Goal: Task Accomplishment & Management: Use online tool/utility

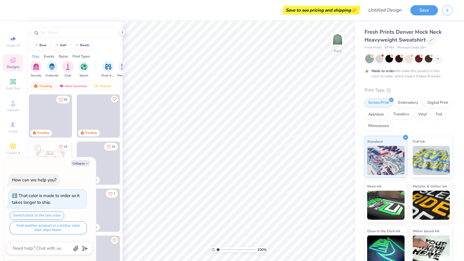
click at [119, 91] on div "Trending Most Favorited Newest" at bounding box center [74, 87] width 96 height 13
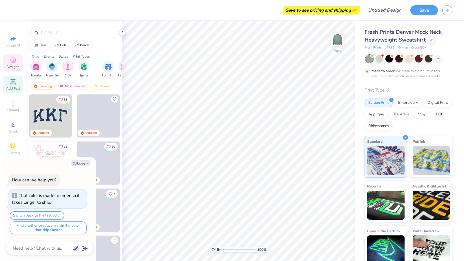
click at [12, 80] on icon at bounding box center [13, 81] width 4 height 4
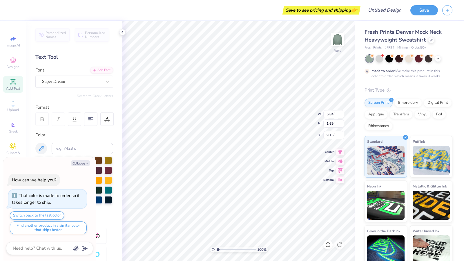
scroll to position [5, 1]
type textarea "x"
type textarea "S"
type textarea "x"
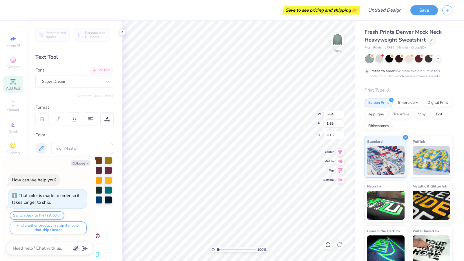
type textarea "ST"
type textarea "x"
type textarea "STA"
type textarea "x"
type textarea "STAR"
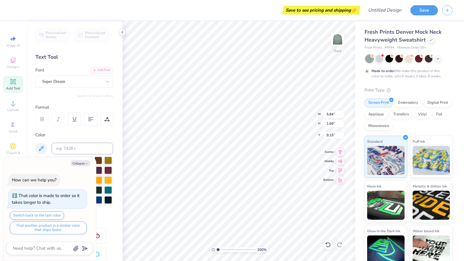
type textarea "x"
type textarea "STARS"
click at [93, 80] on div "Super Dream" at bounding box center [71, 81] width 61 height 9
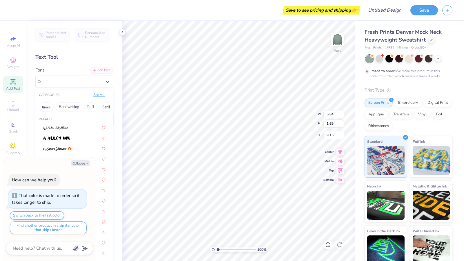
click at [92, 96] on button "See All" at bounding box center [101, 95] width 18 height 6
click at [61, 117] on button "Bold" at bounding box center [62, 117] width 14 height 9
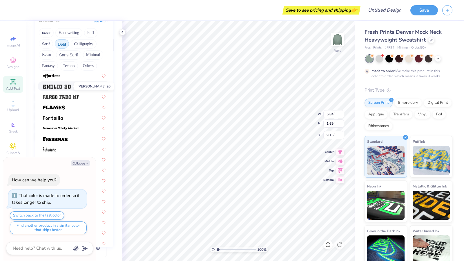
scroll to position [157, 0]
click at [64, 138] on img at bounding box center [55, 139] width 25 height 4
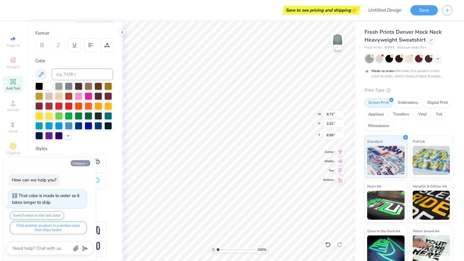
click at [81, 165] on button "Collapse" at bounding box center [80, 163] width 19 height 6
type textarea "x"
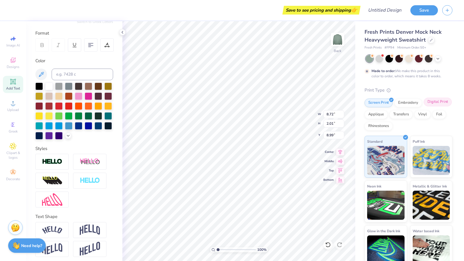
click at [424, 106] on div "Digital Print" at bounding box center [438, 101] width 28 height 9
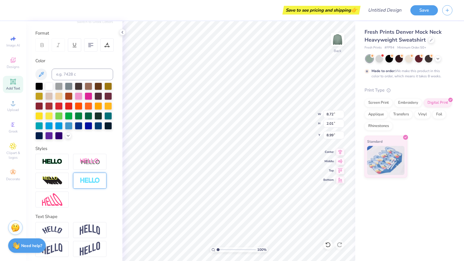
scroll to position [86, 0]
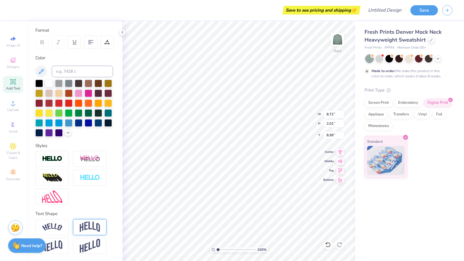
click at [91, 230] on img at bounding box center [90, 226] width 20 height 11
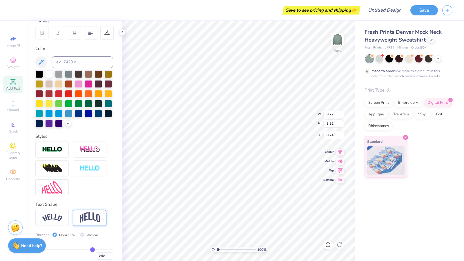
type input "3.52"
type input "8.24"
type input "0.81"
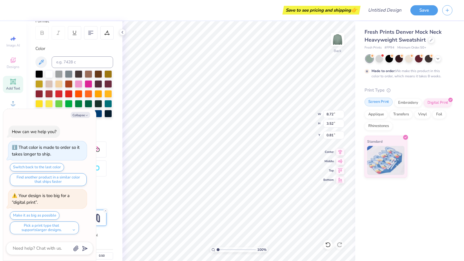
click at [375, 103] on div "Screen Print" at bounding box center [379, 101] width 28 height 9
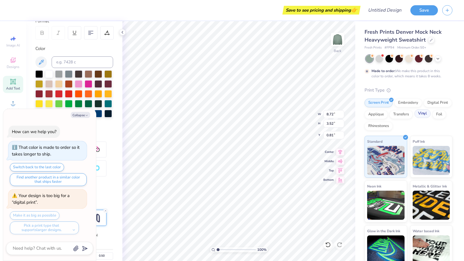
click at [415, 118] on div "Vinyl" at bounding box center [423, 113] width 16 height 9
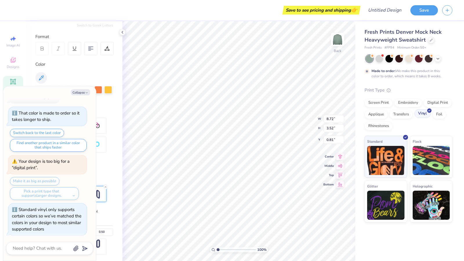
scroll to position [60, 0]
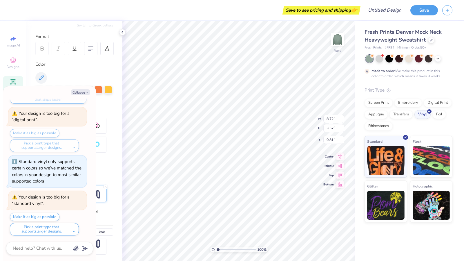
click at [48, 131] on div "Make it as big as possible Pick a print type that supports larger designs." at bounding box center [48, 140] width 77 height 23
click at [52, 130] on div "Make it as big as possible Pick a print type that supports larger designs." at bounding box center [48, 140] width 77 height 23
click at [52, 132] on div "Make it as big as possible Pick a print type that supports larger designs." at bounding box center [48, 140] width 77 height 23
click at [34, 212] on button "Make it as big as possible" at bounding box center [35, 216] width 50 height 8
type textarea "x"
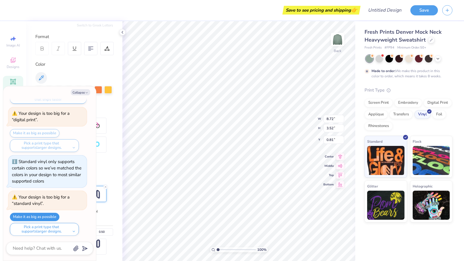
type input "15.00"
type input "6.06"
type textarea "x"
type input "0.50"
click at [84, 91] on button "Collapse" at bounding box center [80, 92] width 19 height 6
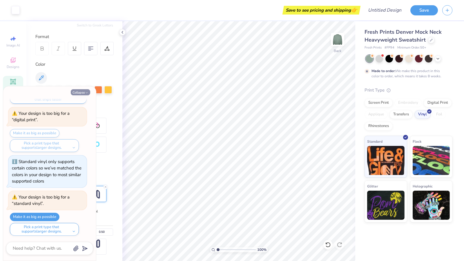
type textarea "x"
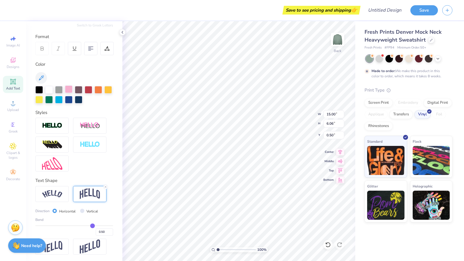
click at [66, 87] on div at bounding box center [69, 89] width 8 height 8
click at [43, 76] on icon at bounding box center [41, 77] width 7 height 7
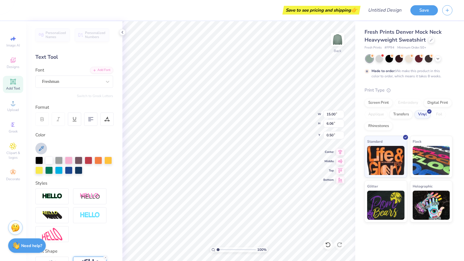
drag, startPoint x: 38, startPoint y: 145, endPoint x: 42, endPoint y: 148, distance: 4.9
click at [42, 148] on icon at bounding box center [41, 148] width 7 height 7
drag, startPoint x: 42, startPoint y: 148, endPoint x: 61, endPoint y: 174, distance: 31.9
click at [61, 174] on div "Color" at bounding box center [74, 152] width 78 height 42
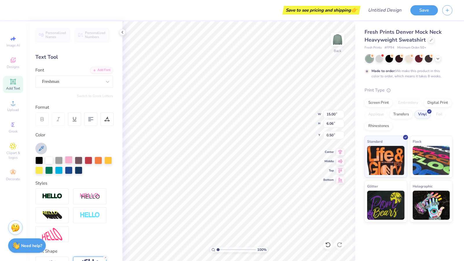
click at [67, 159] on div at bounding box center [69, 160] width 8 height 8
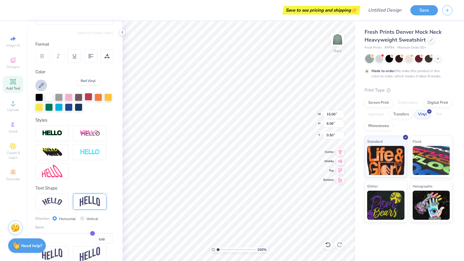
scroll to position [71, 0]
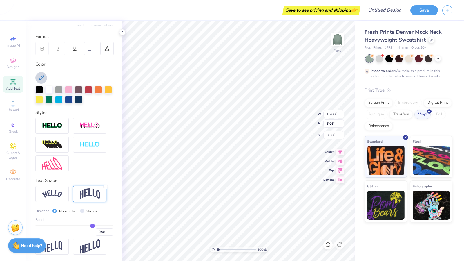
type input "0.49"
type input "0.48"
type input "0.46"
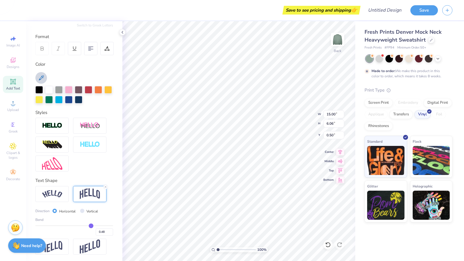
type input "0.46"
type input "0.45"
type input "0.43"
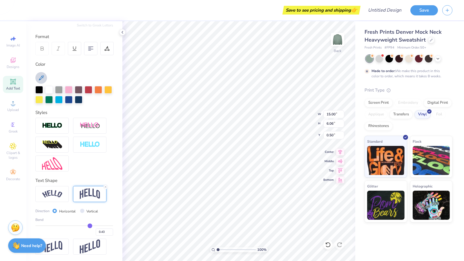
type input "0.42"
type input "0.41"
type input "0.39"
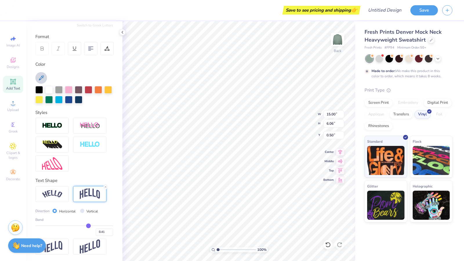
type input "0.39"
type input "0.37"
type input "0.35"
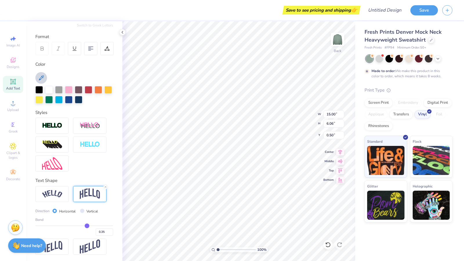
type input "0.34"
type input "0.32"
type input "0.31"
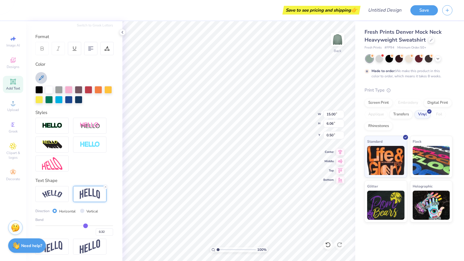
type input "0.31"
type input "0.3"
type input "0.30"
type input "0.29"
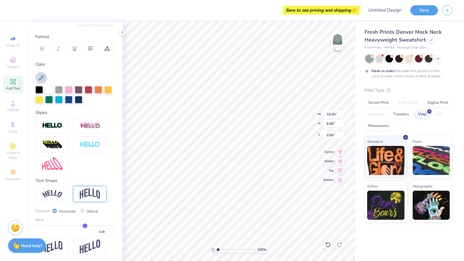
type input "0.28"
type input "0.27"
type input "0.26"
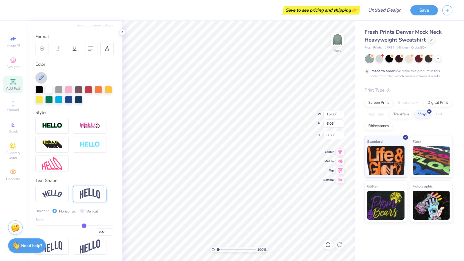
type input "0.26"
type input "0.25"
type input "0.24"
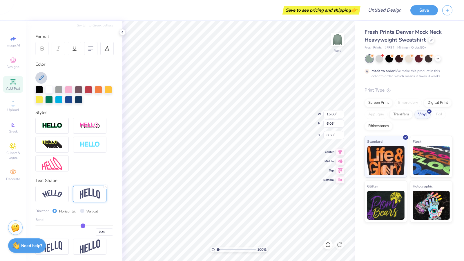
type input "0.23"
type input "0.22"
type input "0.21"
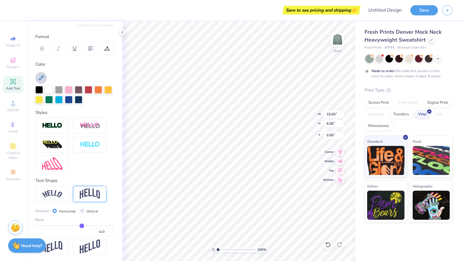
type input "0.21"
type input "0.2"
type input "0.20"
type input "0.19"
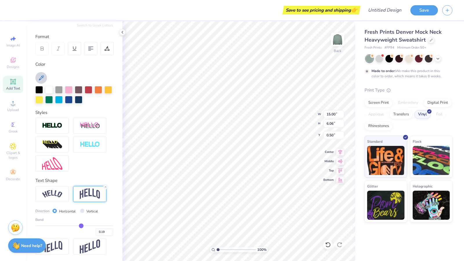
type input "0.18"
type input "0.17"
type input "0.16"
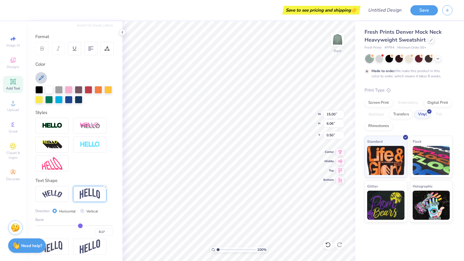
type input "0.16"
type input "0.15"
type input "0.14"
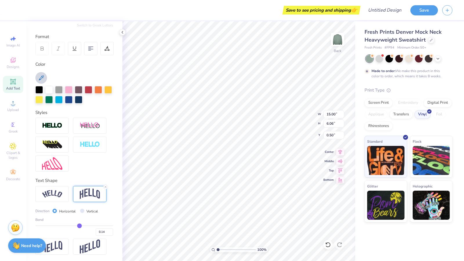
type input "0.13"
type input "0.14"
type input "0.15"
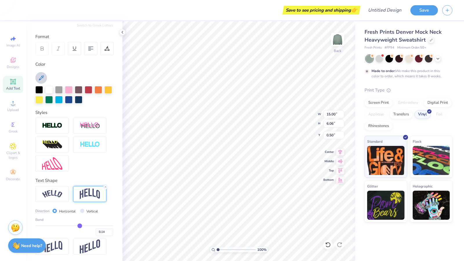
type input "0.15"
drag, startPoint x: 89, startPoint y: 224, endPoint x: 77, endPoint y: 223, distance: 11.6
type input "0.15"
click at [77, 225] on input "range" at bounding box center [74, 225] width 78 height 1
type input "4.22"
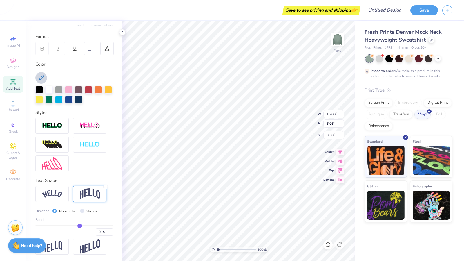
type input "1.42"
type input "0.16"
type input "0.17"
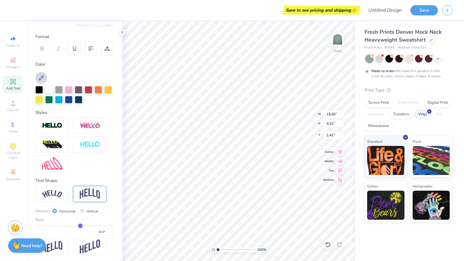
type input "0.18"
type input "0.19"
type input "0.2"
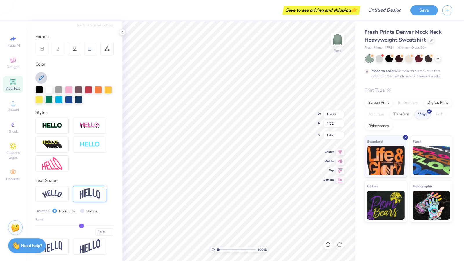
type input "0.20"
type input "0.21"
type input "0.22"
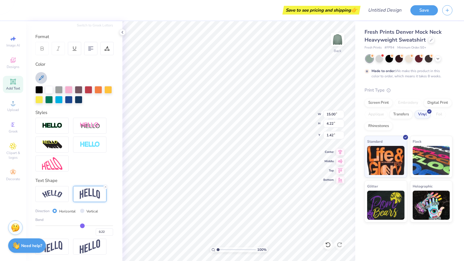
type input "0.23"
drag, startPoint x: 77, startPoint y: 223, endPoint x: 80, endPoint y: 224, distance: 3.0
type input "0.23"
click at [80, 225] on input "range" at bounding box center [74, 225] width 78 height 1
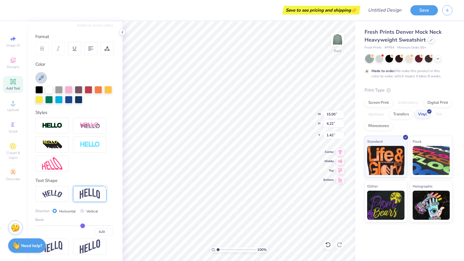
type input "4.63"
type input "1.21"
click at [435, 99] on div "Digital Print" at bounding box center [438, 101] width 28 height 9
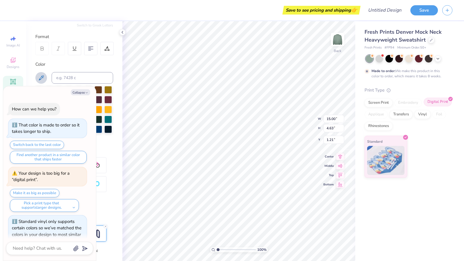
scroll to position [95, 0]
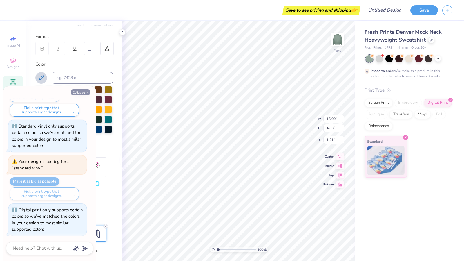
click at [80, 94] on button "Collapse" at bounding box center [80, 92] width 19 height 6
type textarea "x"
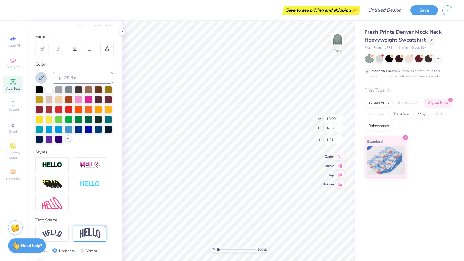
click at [66, 141] on icon at bounding box center [68, 138] width 5 height 5
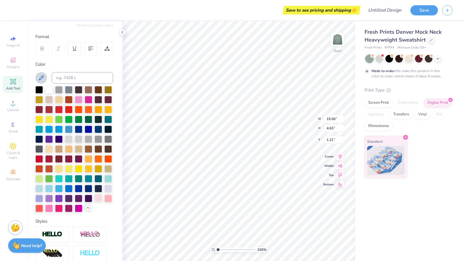
click at [95, 201] on div at bounding box center [99, 198] width 8 height 8
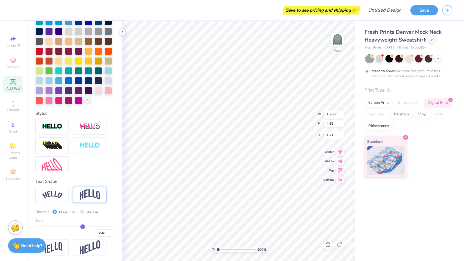
scroll to position [199, 0]
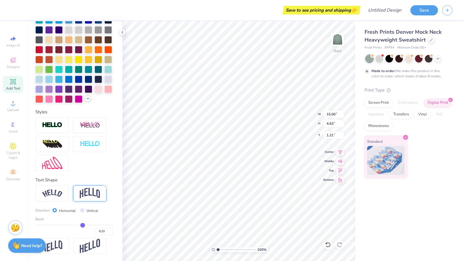
type input "0.22"
type input "0.21"
type input "0.2"
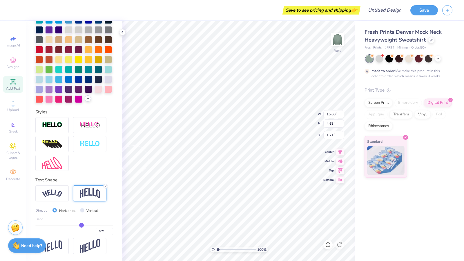
type input "0.20"
type input "0.19"
type input "0.18"
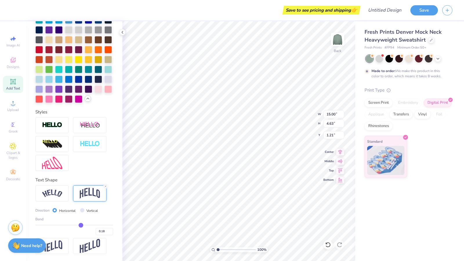
type input "0.17"
type input "0.16"
type input "0.15"
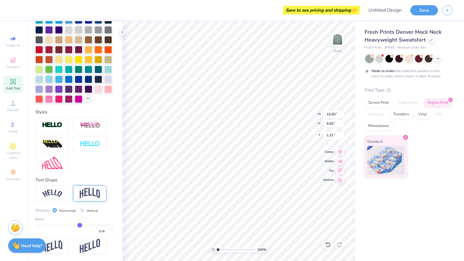
type input "0.15"
type input "0.14"
type input "0.13"
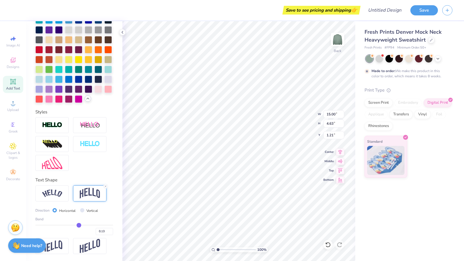
type input "0.12"
type input "0.11"
type input "0.1"
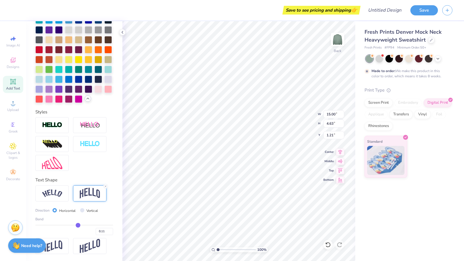
type input "0.10"
type input "0.09"
type input "0.08"
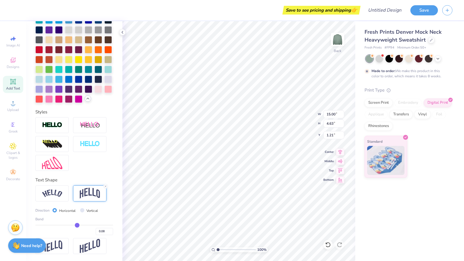
type input "0.07"
type input "0.06"
type input "0.05"
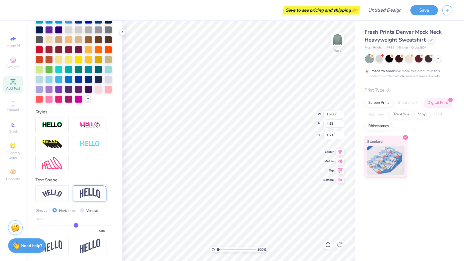
type input "0.05"
type input "0.04"
type input "0.03"
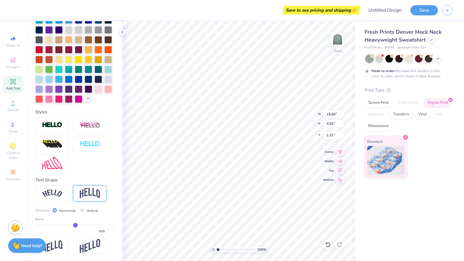
type input "0.02"
type input "0.01"
type input "0.02"
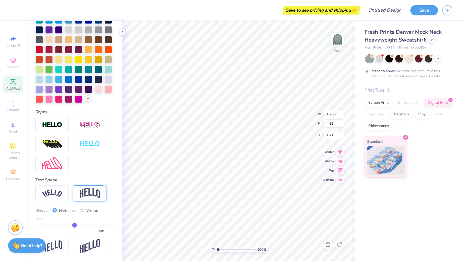
type input "0.02"
type input "0.03"
type input "0.04"
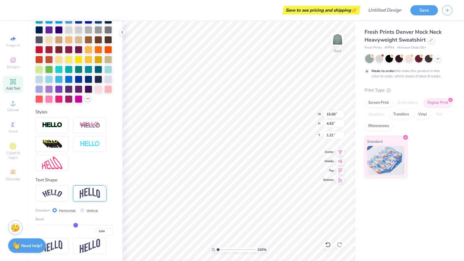
type input "0.05"
type input "0.06"
type input "0.07"
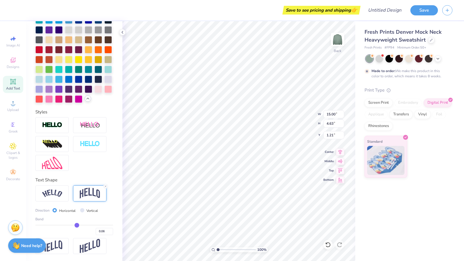
type input "0.07"
type input "0.08"
type input "0.09"
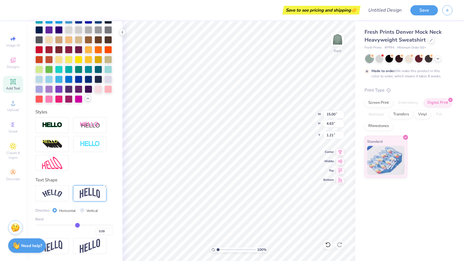
type input "0.1"
type input "0.10"
type input "0.11"
type input "0.12"
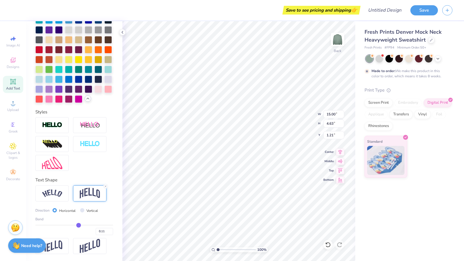
type input "0.12"
type input "0.13"
type input "0.14"
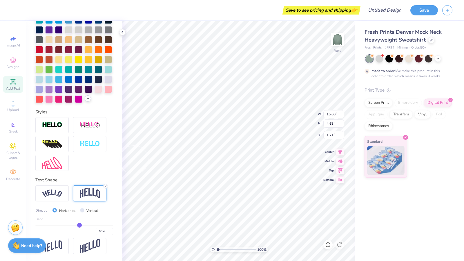
type input "0.15"
type input "0.16"
type input "0.17"
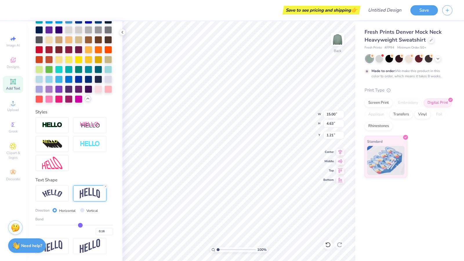
type input "0.17"
type input "0.18"
type input "0.19"
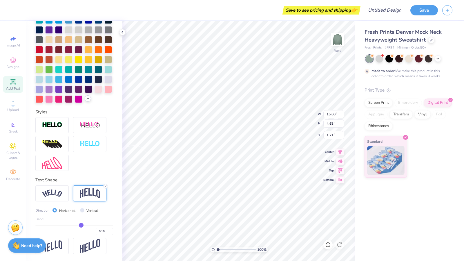
type input "0.21"
type input "0.22"
type input "0.23"
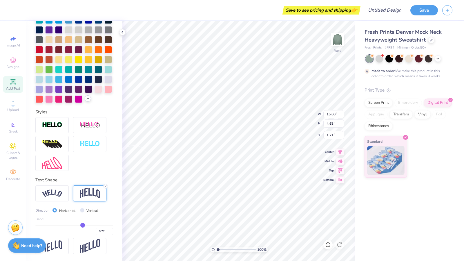
type input "0.23"
type input "0.24"
type input "0.25"
drag, startPoint x: 80, startPoint y: 224, endPoint x: 75, endPoint y: 223, distance: 5.4
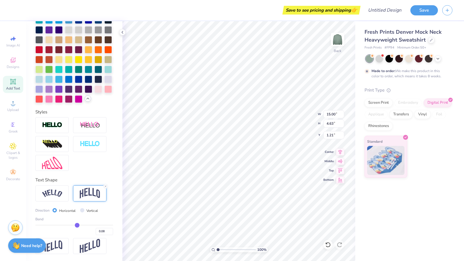
click at [75, 224] on input "range" at bounding box center [74, 224] width 78 height 1
drag, startPoint x: 75, startPoint y: 222, endPoint x: 82, endPoint y: 222, distance: 7.3
click at [82, 222] on div "Bend 0.08" at bounding box center [74, 225] width 78 height 19
drag, startPoint x: 75, startPoint y: 225, endPoint x: 82, endPoint y: 225, distance: 7.0
click at [82, 225] on input "range" at bounding box center [74, 224] width 78 height 1
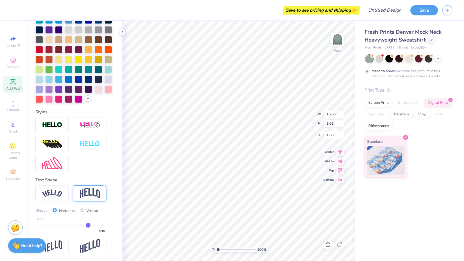
click at [85, 225] on input "range" at bounding box center [74, 224] width 78 height 1
click at [158, 10] on div "Save to see pricing and shipping 👉" at bounding box center [187, 10] width 343 height 20
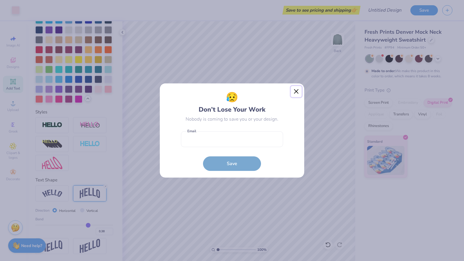
click at [296, 90] on button "Close" at bounding box center [296, 91] width 11 height 11
